Goal: Information Seeking & Learning: Find specific page/section

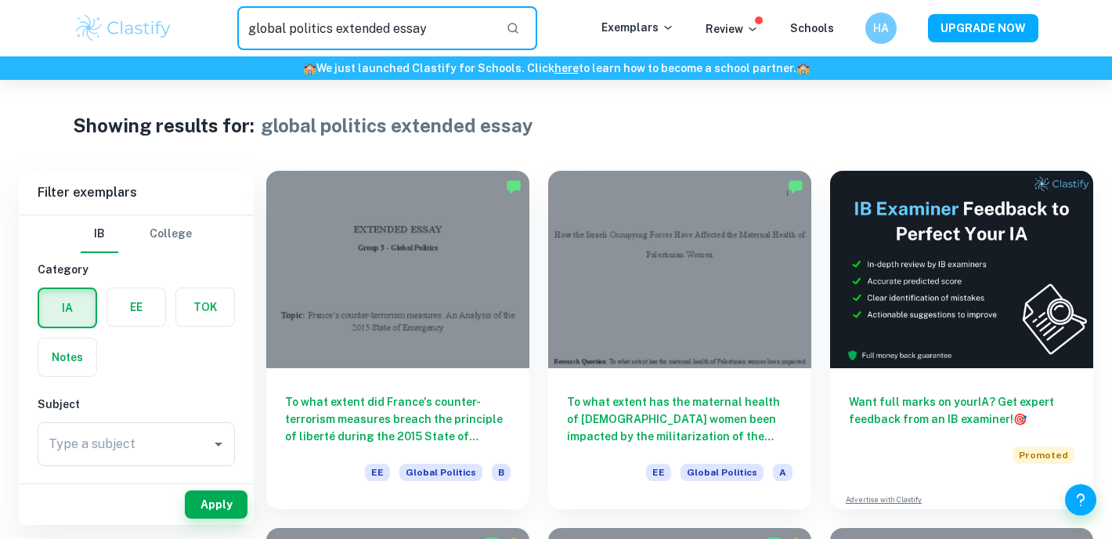
click at [338, 20] on input "global politics extended essay" at bounding box center [365, 28] width 256 height 44
type input "global politics paper 1"
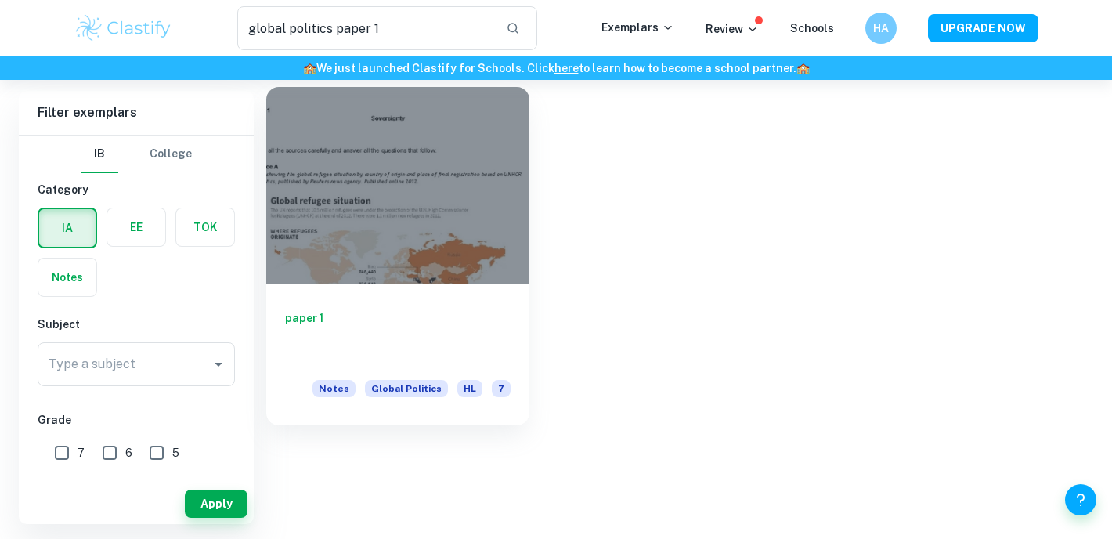
scroll to position [80, 0]
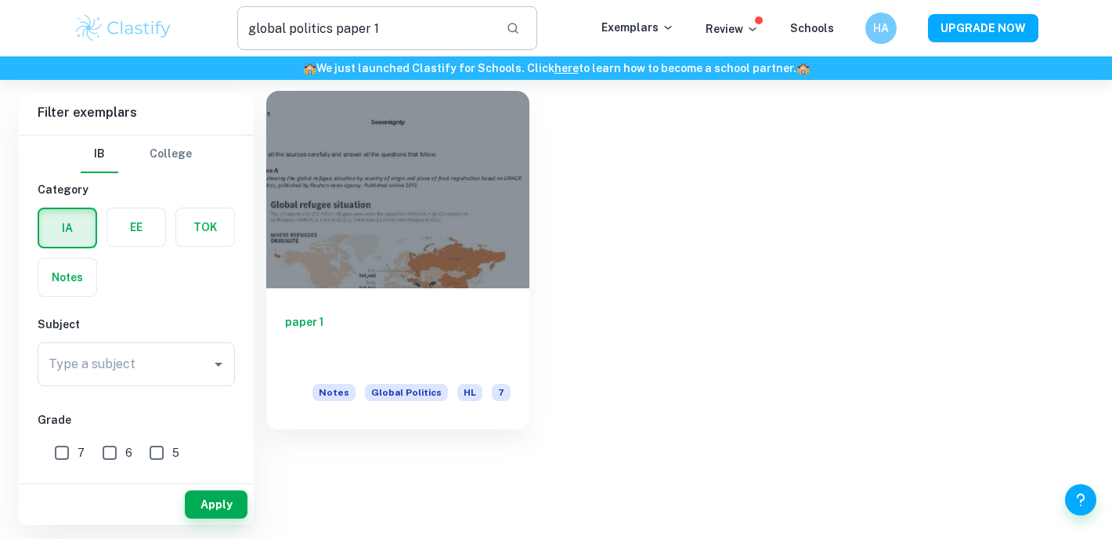
click at [341, 29] on input "global politics paper 1" at bounding box center [365, 28] width 256 height 44
